Goal: Book appointment/travel/reservation

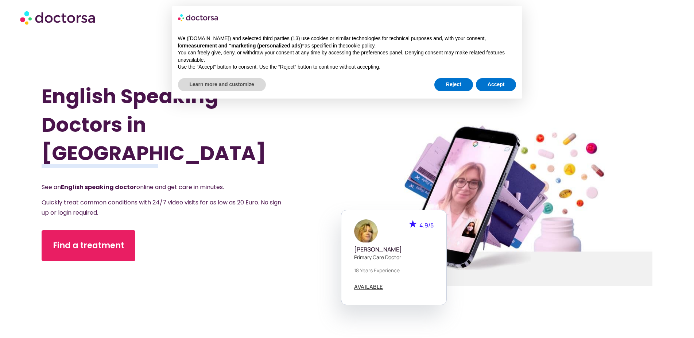
click at [300, 150] on h1 "English Speaking Doctors in [GEOGRAPHIC_DATA]" at bounding box center [172, 124] width 260 height 85
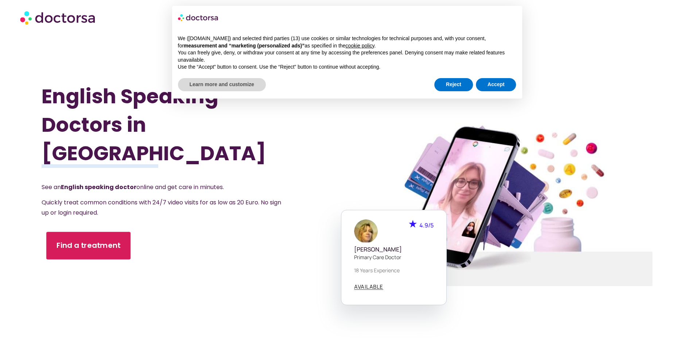
click at [118, 240] on span "Find a treatment" at bounding box center [88, 245] width 64 height 11
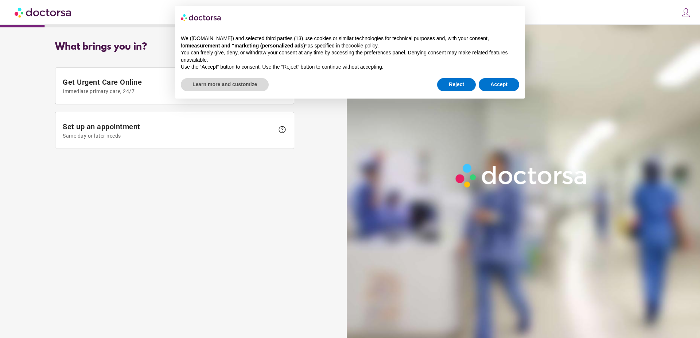
click at [176, 209] on div "What brings you in? Get Urgent Care Online Immediate primary care, 24/7 help Se…" at bounding box center [175, 178] width 342 height 285
click at [499, 85] on button "Accept" at bounding box center [499, 84] width 40 height 13
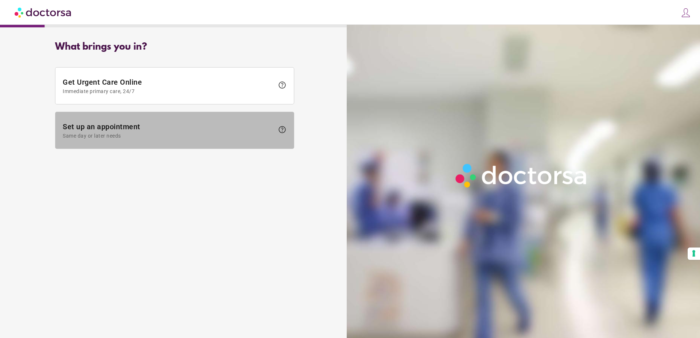
click at [202, 144] on span at bounding box center [174, 130] width 238 height 36
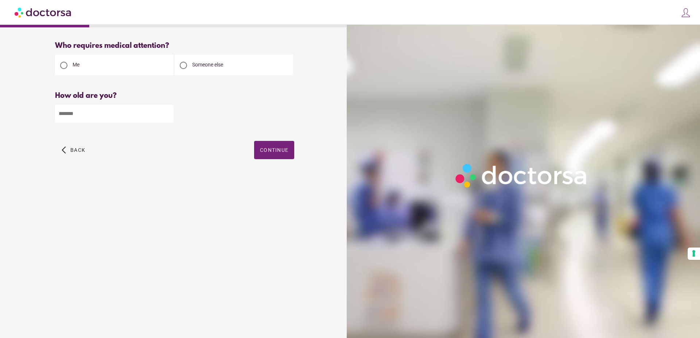
click at [140, 122] on input "number" at bounding box center [114, 114] width 118 height 18
type input "**"
click at [278, 149] on span "Continue" at bounding box center [274, 150] width 28 height 6
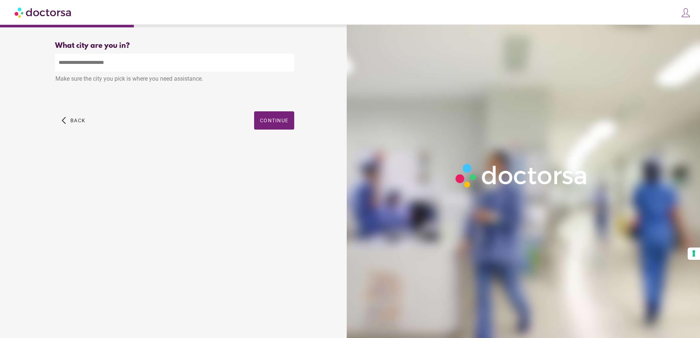
click at [191, 70] on input "text" at bounding box center [174, 63] width 239 height 18
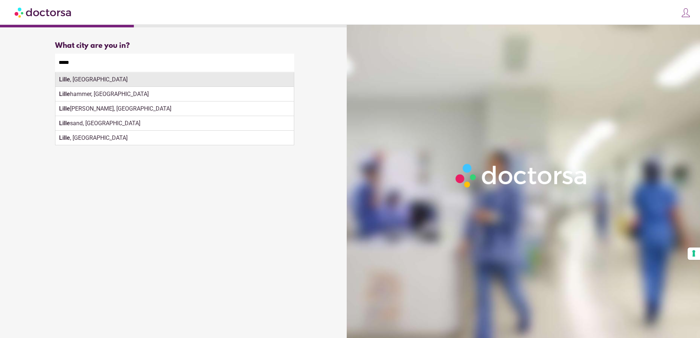
drag, startPoint x: 149, startPoint y: 77, endPoint x: 176, endPoint y: 85, distance: 27.9
click at [176, 85] on div "Lille , France" at bounding box center [174, 79] width 238 height 15
type input "**********"
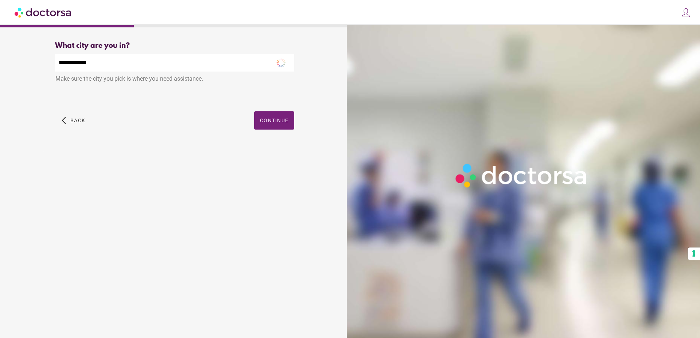
click at [249, 122] on div "arrow_back_ios Back Continue" at bounding box center [174, 125] width 239 height 29
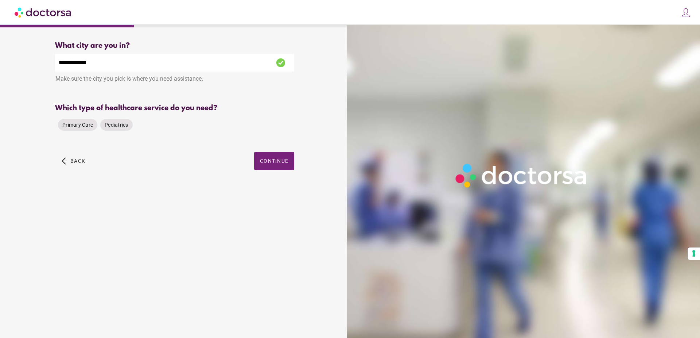
click at [83, 128] on span "Primary Care" at bounding box center [77, 124] width 31 height 7
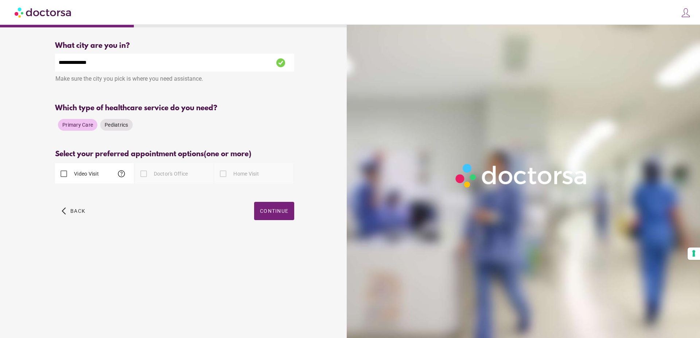
click at [85, 176] on label "Video Visit" at bounding box center [86, 173] width 26 height 7
click at [258, 216] on span "button" at bounding box center [274, 211] width 40 height 18
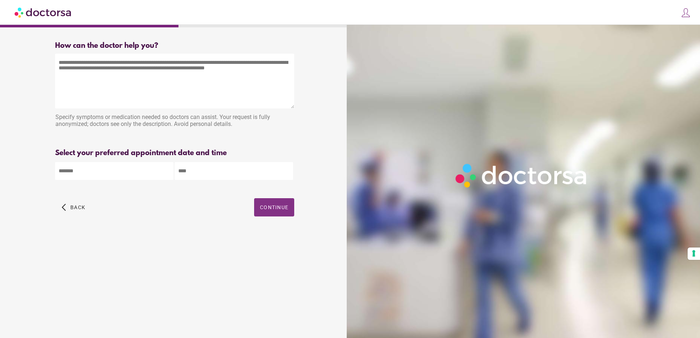
click at [276, 205] on span "button" at bounding box center [274, 207] width 40 height 18
